Goal: Task Accomplishment & Management: Manage account settings

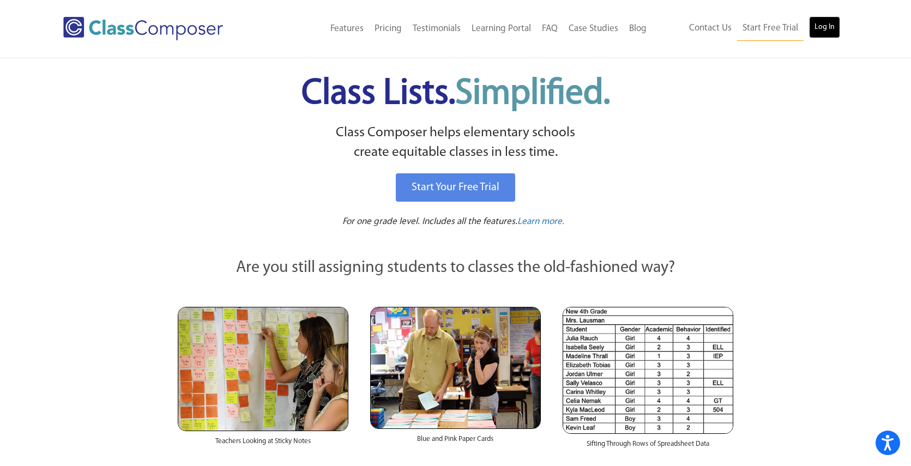
click at [831, 26] on link "Log In" at bounding box center [824, 27] width 31 height 22
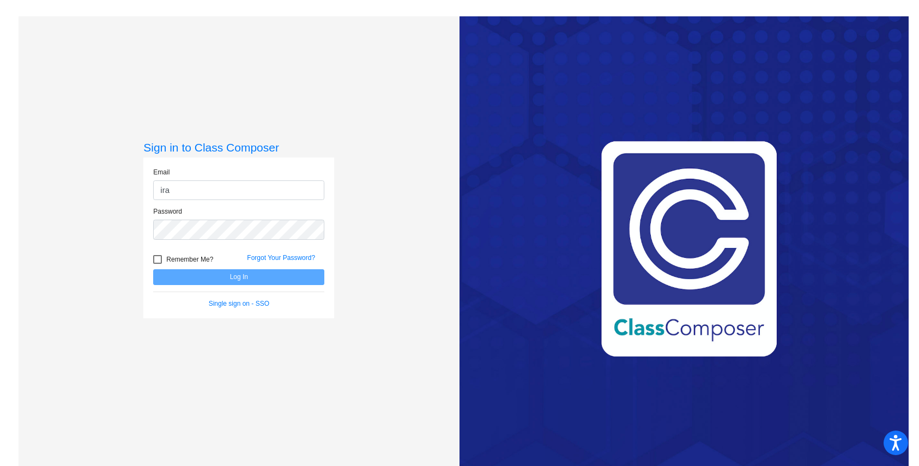
type input "iramos@ahisd.net"
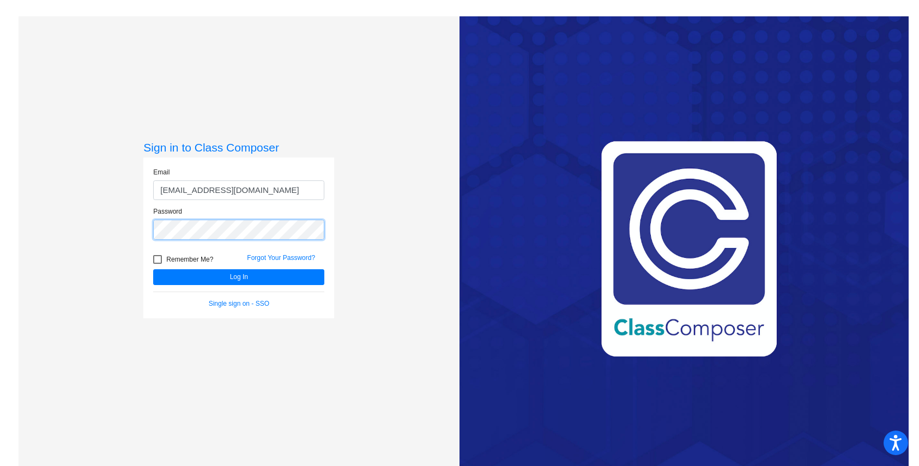
click at [153, 269] on button "Log In" at bounding box center [238, 277] width 171 height 16
click at [83, 229] on div "Sign in to Class Composer Email iramos@ahisd.net Password Remember Me? Forgot Y…" at bounding box center [239, 249] width 441 height 466
click at [153, 269] on button "Log In" at bounding box center [238, 277] width 171 height 16
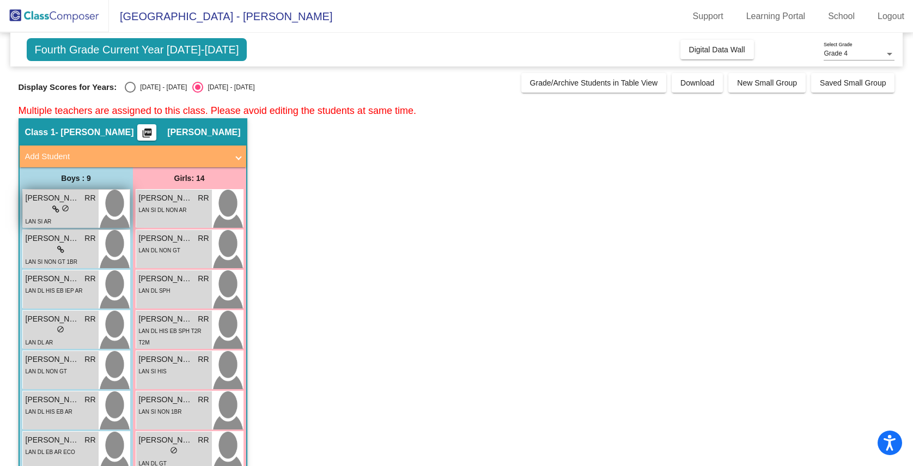
click at [50, 209] on div "lock do_not_disturb_alt" at bounding box center [61, 209] width 70 height 11
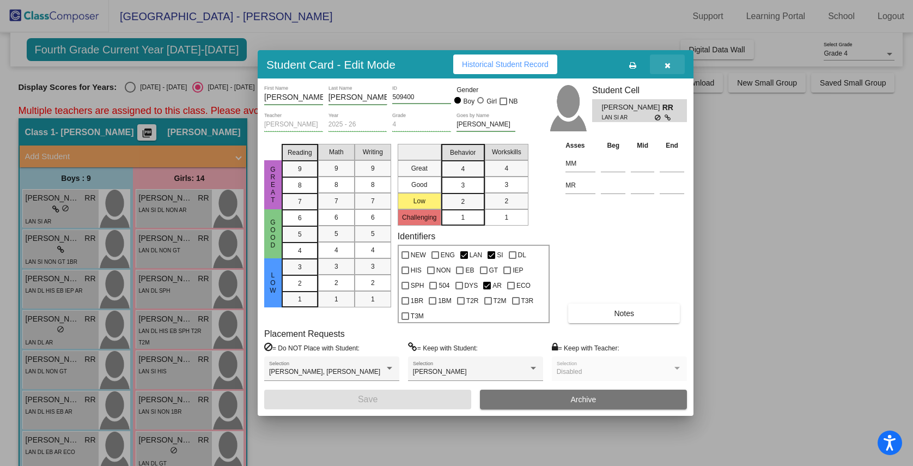
click at [666, 68] on icon "button" at bounding box center [668, 66] width 6 height 8
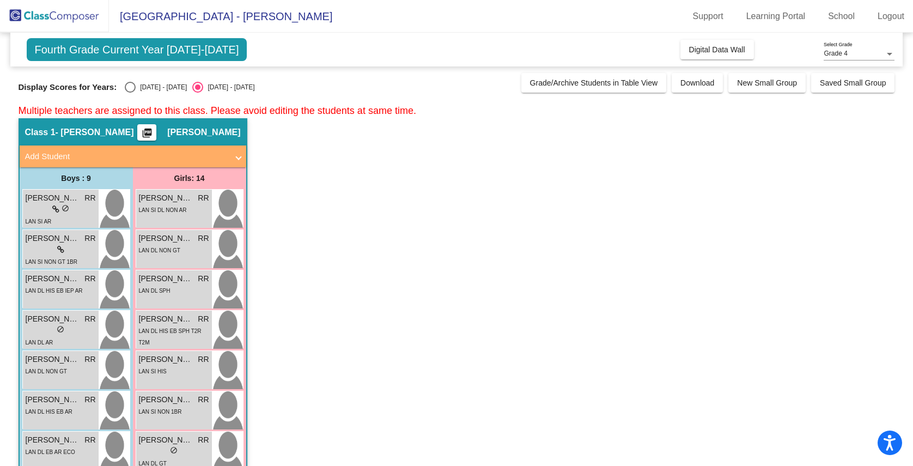
click at [230, 161] on span "Add Student" at bounding box center [130, 156] width 211 height 13
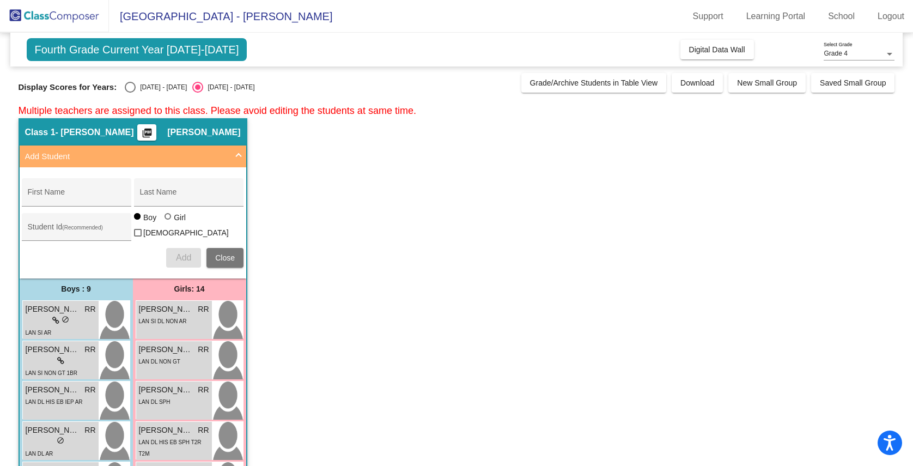
click at [234, 156] on span "Add Student" at bounding box center [130, 156] width 211 height 13
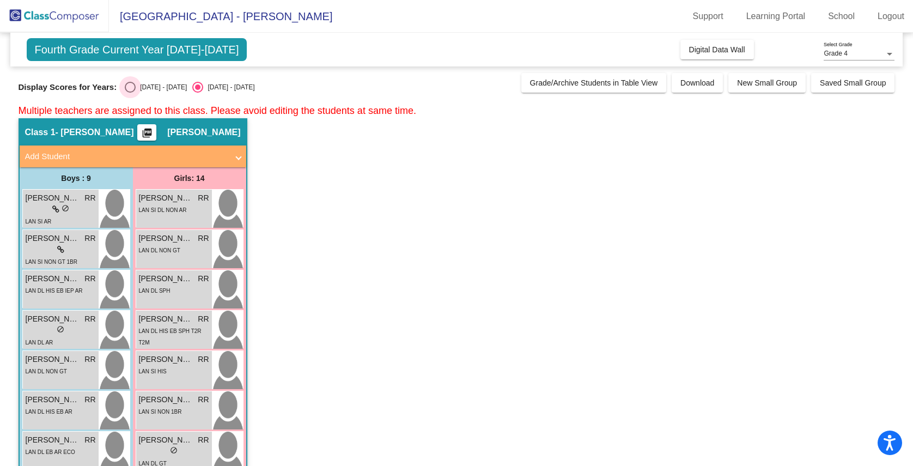
click at [126, 84] on div "Select an option" at bounding box center [130, 87] width 11 height 11
click at [130, 93] on input "2024 - 2025" at bounding box center [130, 93] width 1 height 1
radio input "true"
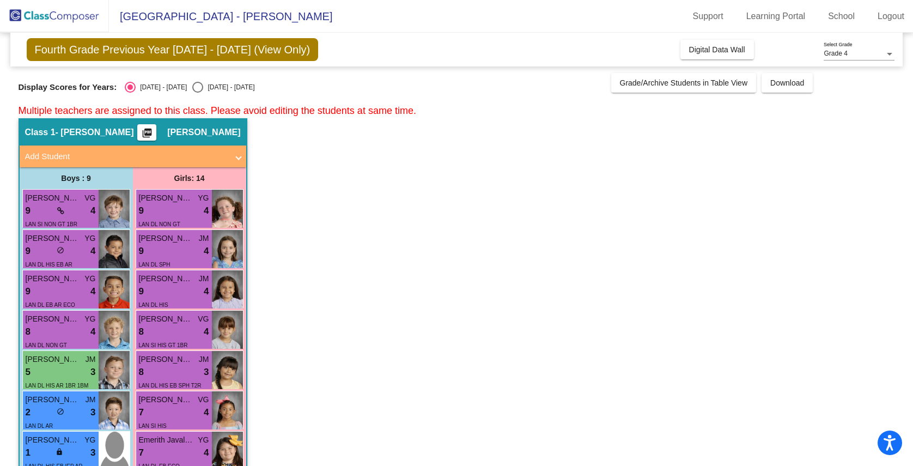
click at [197, 93] on input "2025 - 2026" at bounding box center [197, 93] width 1 height 1
radio input "true"
click at [130, 93] on input "2024 - 2025" at bounding box center [130, 93] width 1 height 1
radio input "true"
